Goal: Use online tool/utility

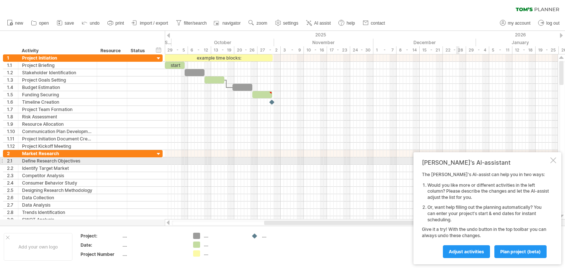
click at [553, 161] on div at bounding box center [553, 160] width 6 height 6
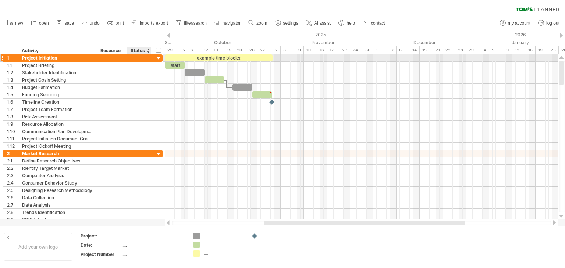
click at [159, 58] on div at bounding box center [158, 58] width 7 height 7
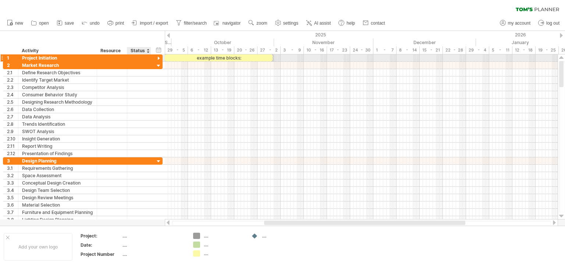
click at [159, 58] on div at bounding box center [158, 58] width 7 height 7
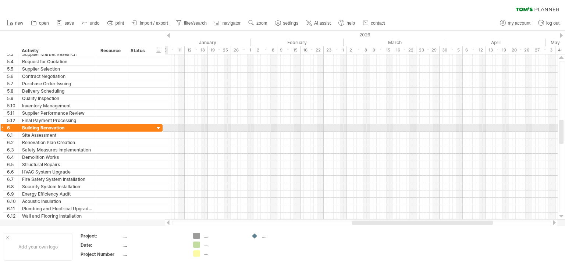
click at [160, 126] on div at bounding box center [158, 128] width 7 height 7
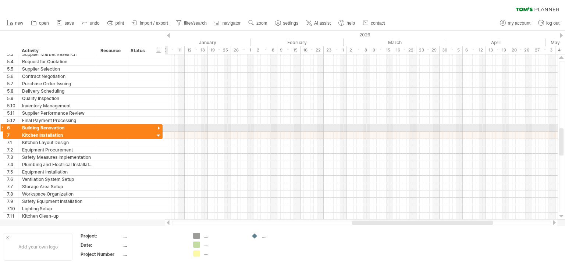
click at [160, 126] on div at bounding box center [158, 128] width 7 height 7
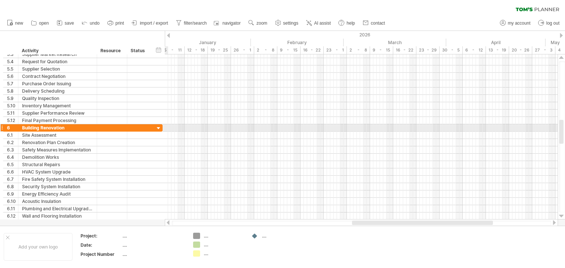
click at [160, 126] on div at bounding box center [158, 128] width 7 height 7
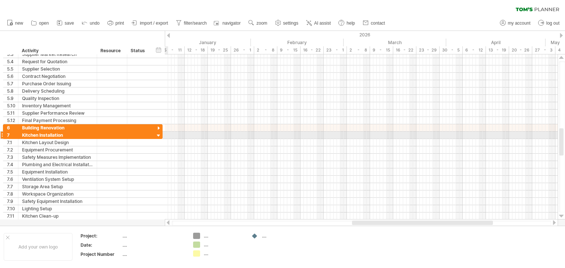
click at [158, 134] on div at bounding box center [158, 135] width 7 height 7
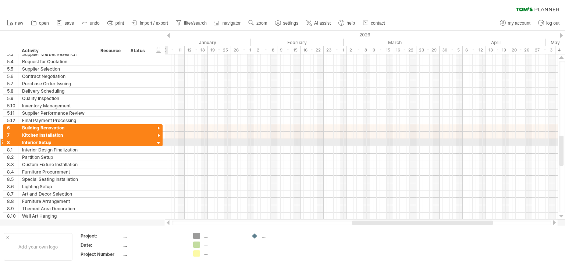
click at [158, 140] on div at bounding box center [158, 143] width 7 height 7
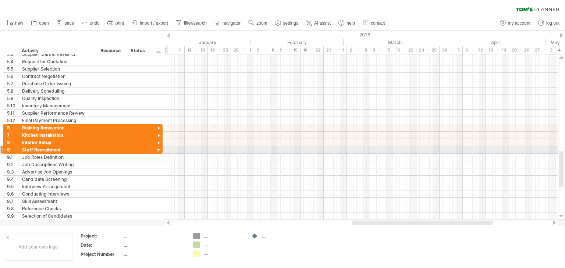
click at [159, 147] on div at bounding box center [158, 150] width 7 height 7
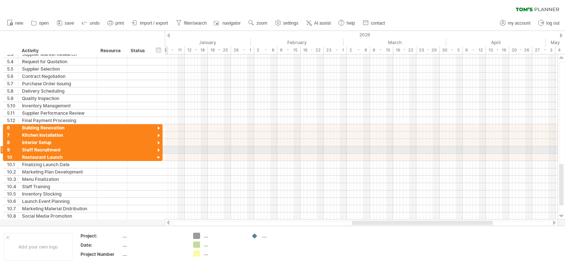
click at [159, 148] on div at bounding box center [158, 150] width 7 height 7
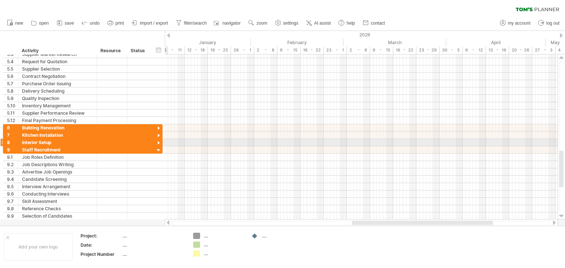
click at [159, 141] on div at bounding box center [158, 143] width 7 height 7
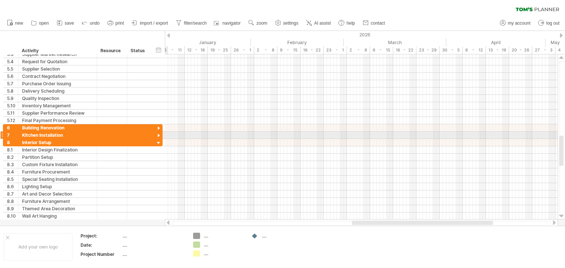
click at [159, 135] on div at bounding box center [158, 135] width 7 height 7
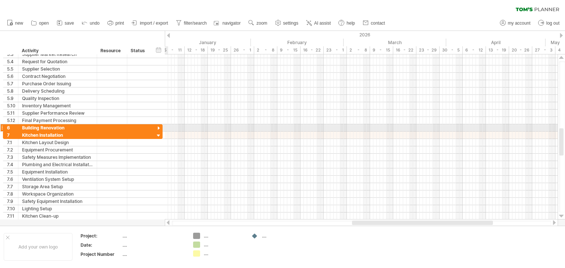
click at [158, 128] on div at bounding box center [158, 128] width 7 height 7
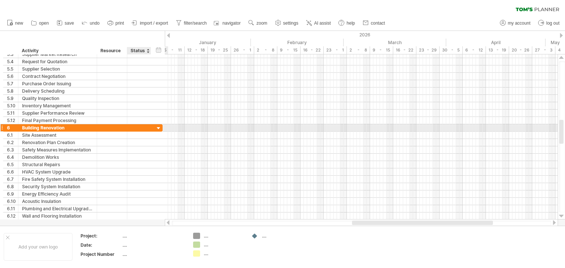
click at [158, 128] on div at bounding box center [158, 128] width 7 height 7
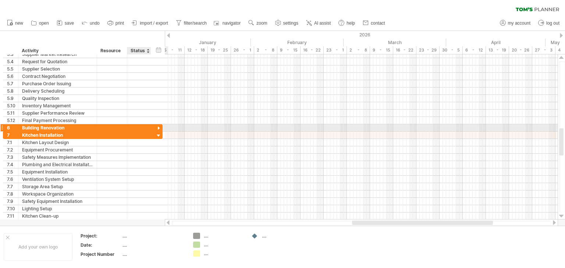
click at [158, 128] on div at bounding box center [158, 128] width 7 height 7
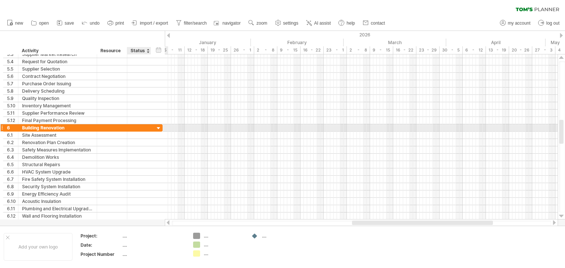
click at [158, 128] on div at bounding box center [158, 128] width 7 height 7
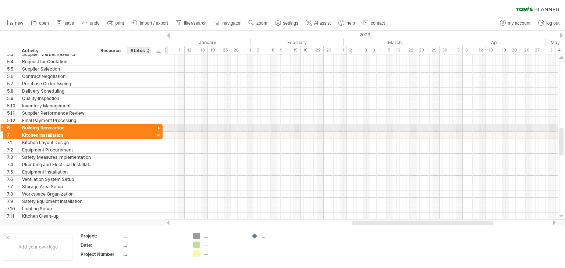
click at [158, 128] on div at bounding box center [158, 128] width 7 height 7
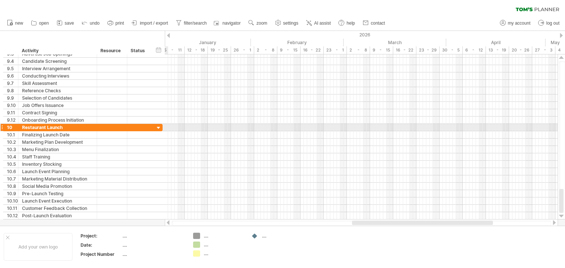
click at [160, 127] on div at bounding box center [158, 128] width 7 height 7
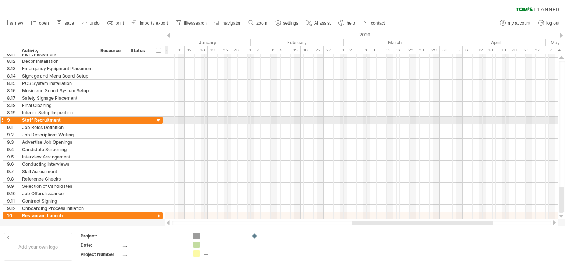
click at [160, 121] on div at bounding box center [158, 120] width 7 height 7
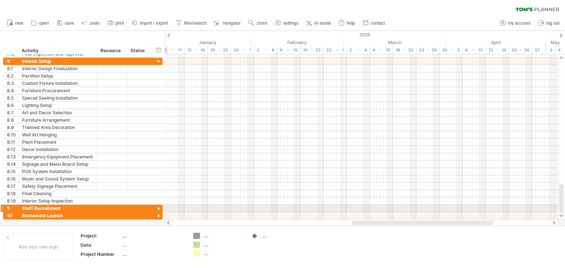
click at [158, 207] on div at bounding box center [158, 209] width 7 height 7
